Goal: Information Seeking & Learning: Learn about a topic

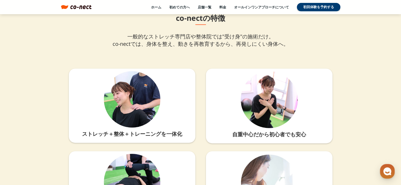
scroll to position [1317, 0]
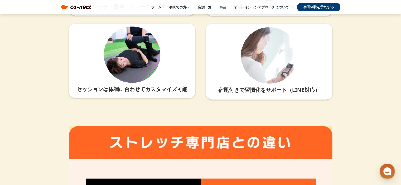
click at [220, 6] on link "料金" at bounding box center [222, 7] width 7 height 5
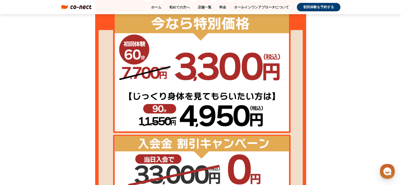
scroll to position [263, 0]
